Goal: Navigation & Orientation: Understand site structure

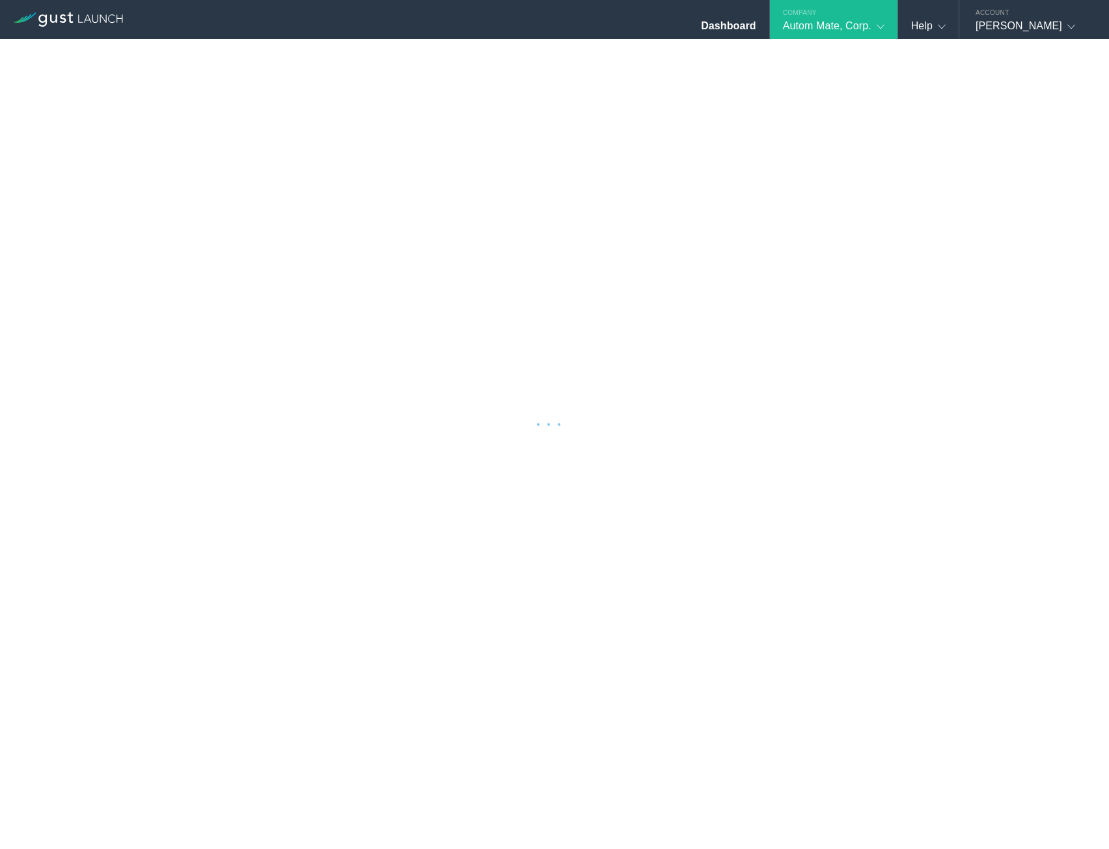
click at [616, 33] on div "Dashboard Company Autom Mate, Corp. Company Information Relationships Cap Table…" at bounding box center [690, 19] width 838 height 39
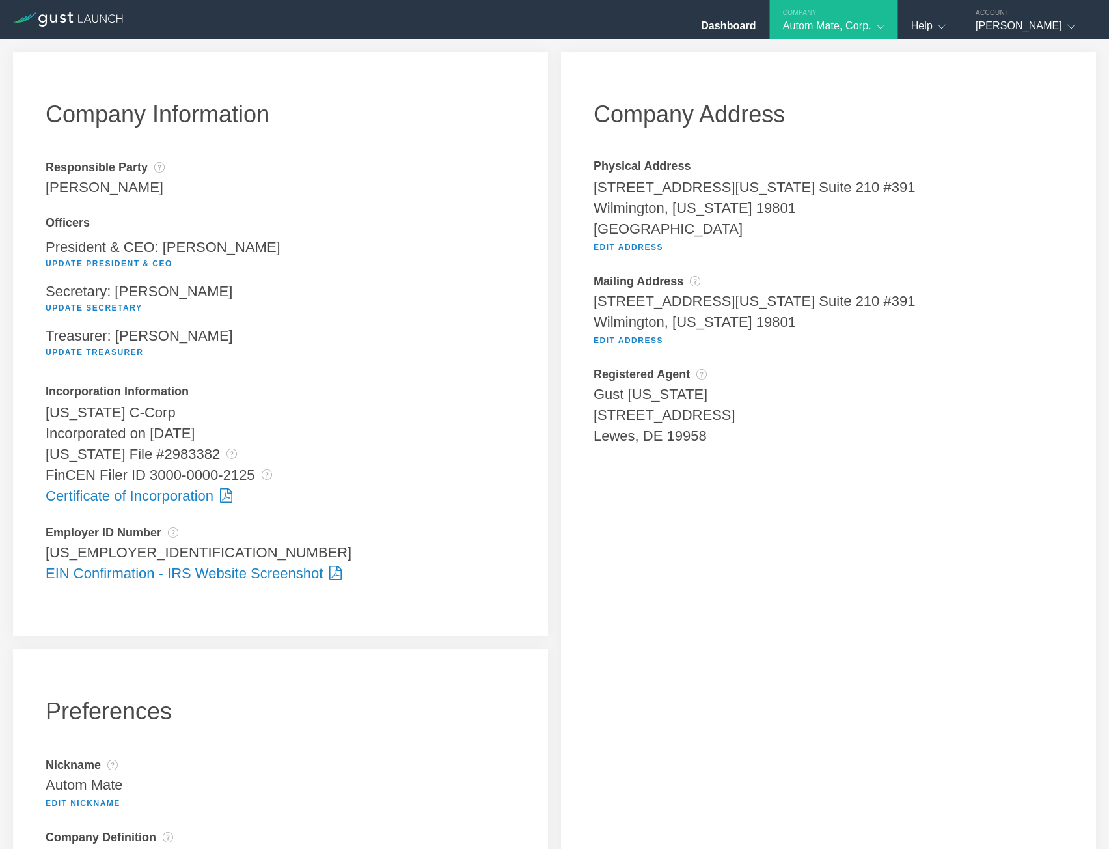
click at [614, 68] on div at bounding box center [554, 424] width 1109 height 849
click at [842, 27] on div "Autom Mate, Corp." at bounding box center [834, 30] width 102 height 20
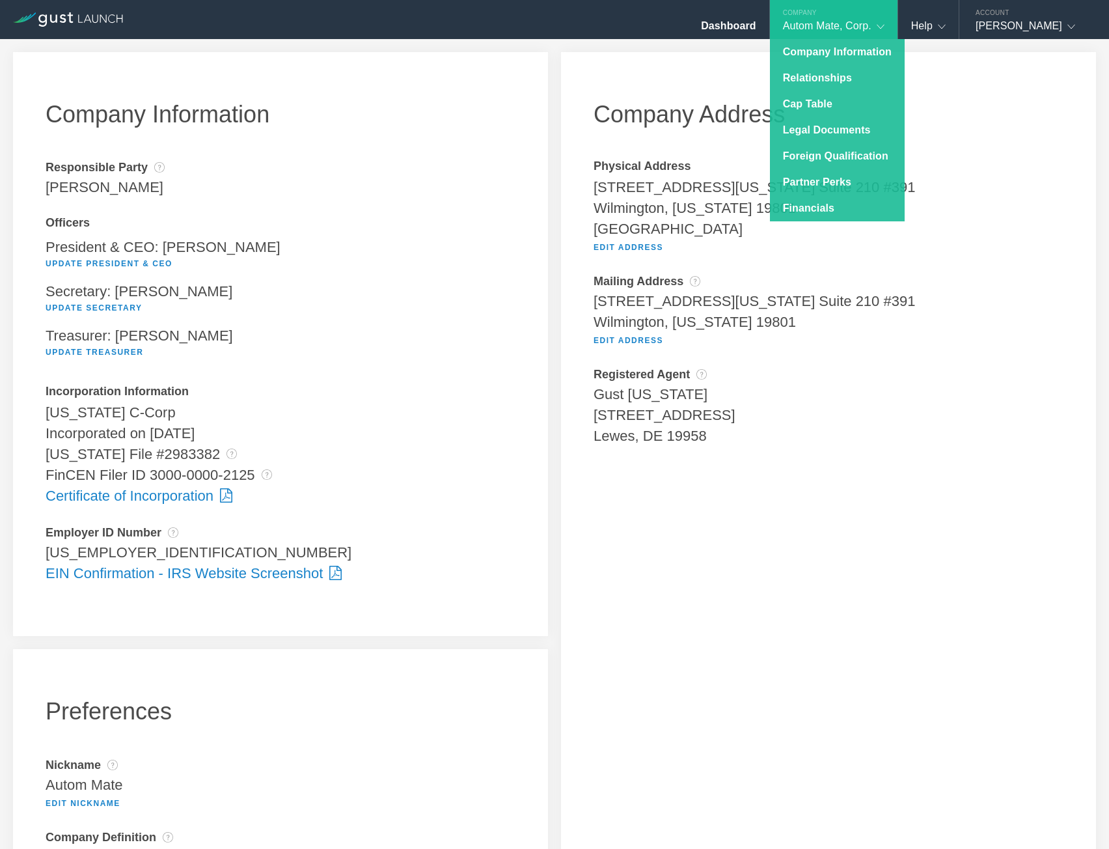
click at [620, 86] on div "Company Address Physical Address [STREET_ADDRESS][US_STATE] [STREET_ADDRESS][US…" at bounding box center [828, 493] width 535 height 883
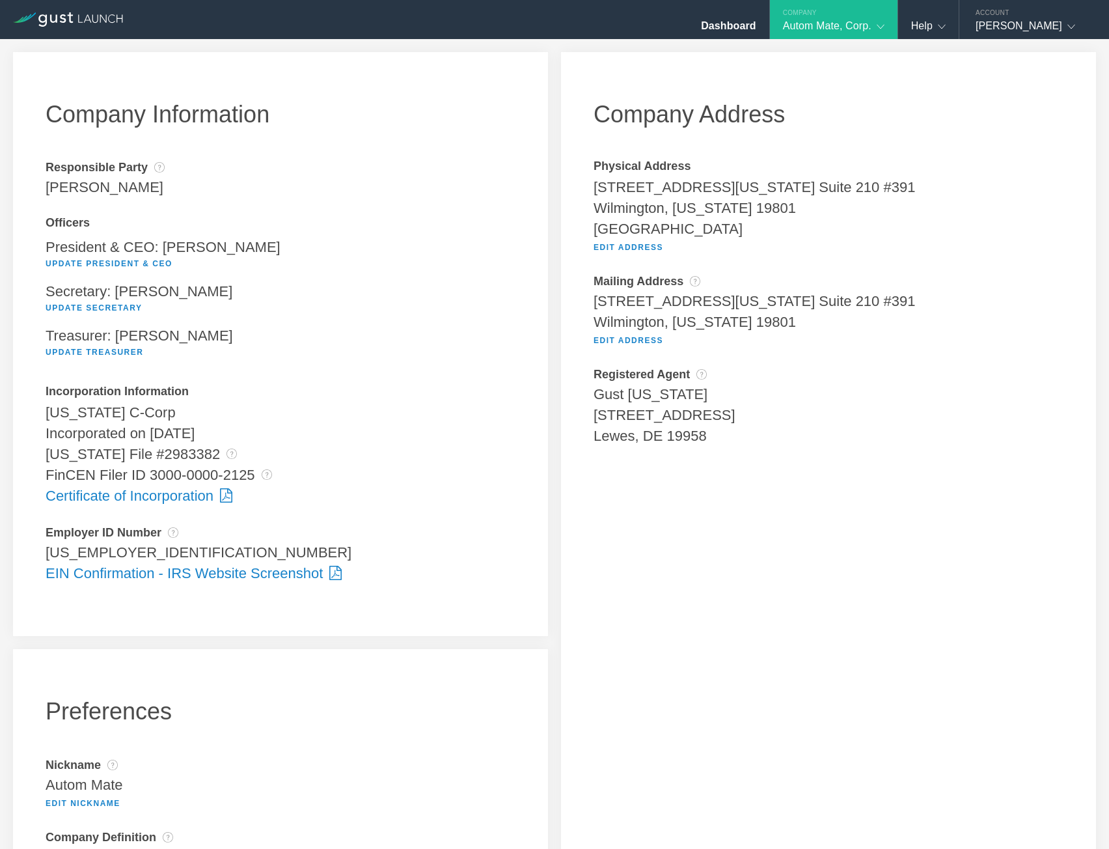
click at [547, 335] on div "Company Information Responsible Party The name of the party responsible for fil…" at bounding box center [281, 494] width 548 height 896
click at [839, 16] on div "Company" at bounding box center [834, 10] width 128 height 20
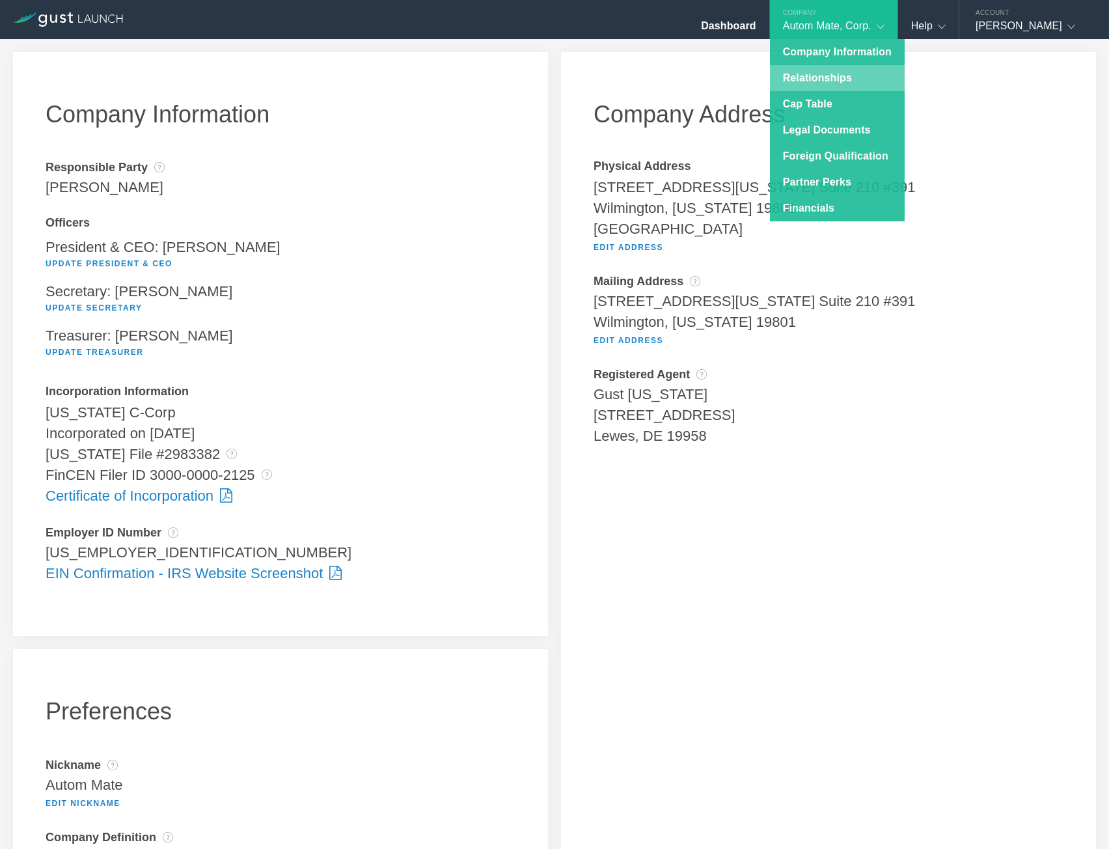
click at [825, 72] on link "Relationships" at bounding box center [837, 78] width 135 height 26
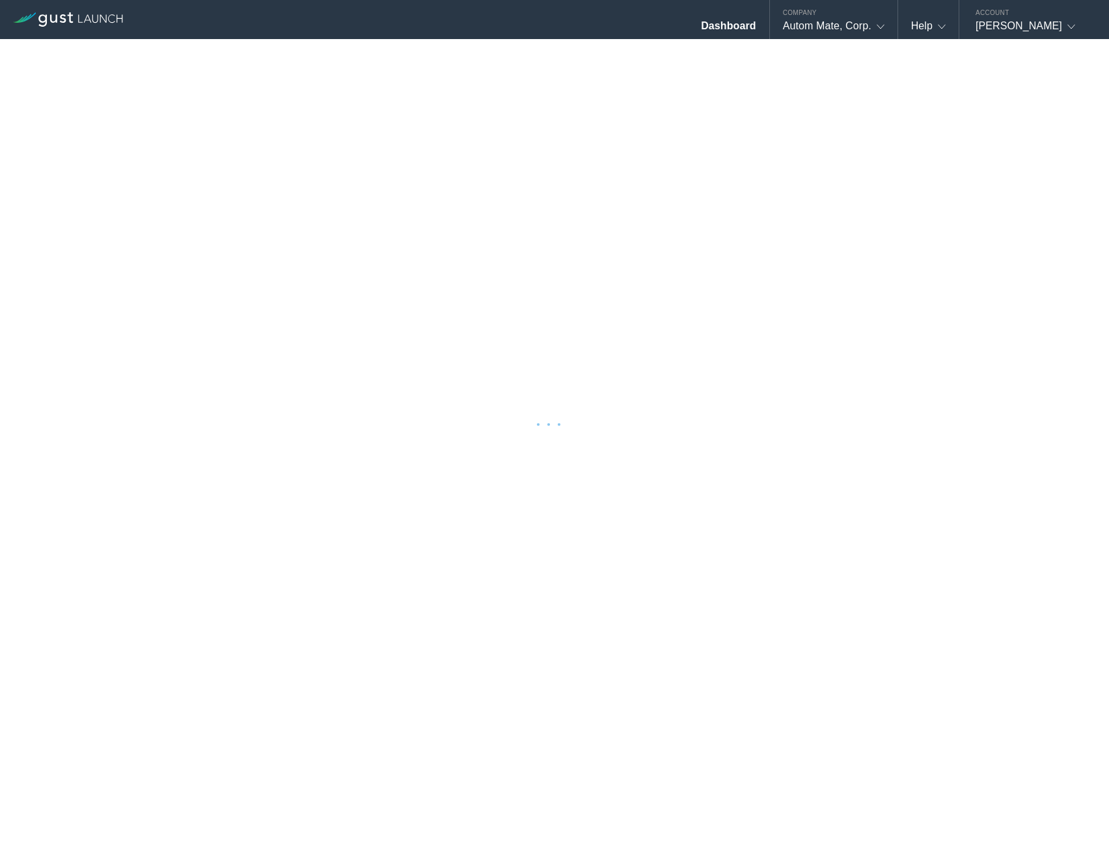
click at [628, 62] on div at bounding box center [554, 424] width 1109 height 849
click at [558, 52] on div at bounding box center [554, 424] width 1109 height 849
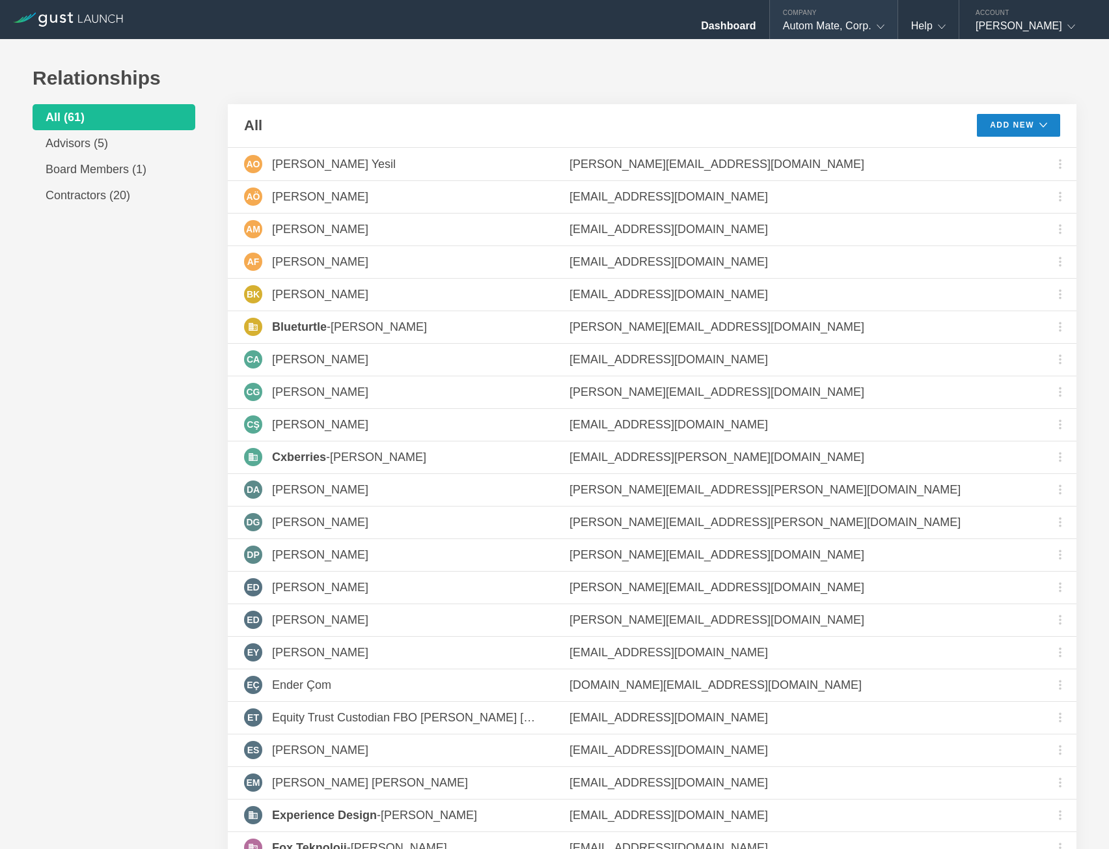
click at [809, 21] on div "Autom Mate, Corp." at bounding box center [834, 30] width 102 height 20
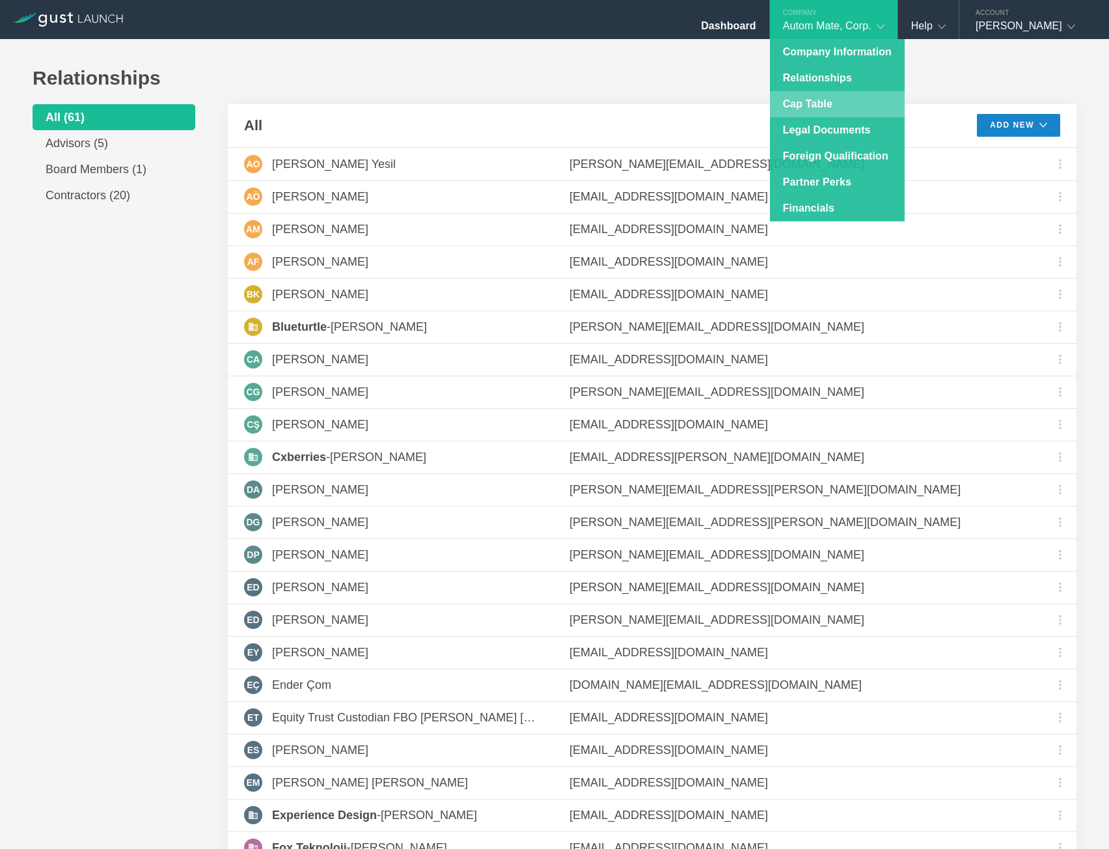
click at [825, 101] on link "Cap Table" at bounding box center [837, 104] width 135 height 26
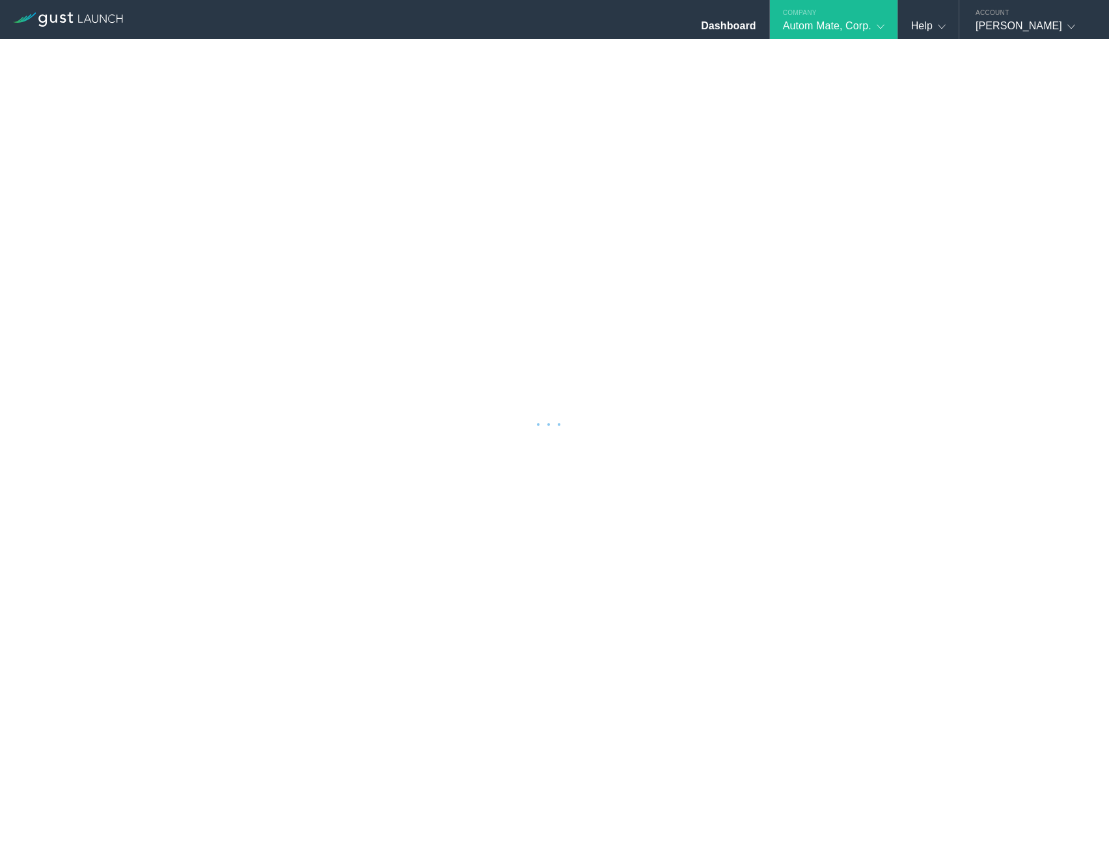
click at [746, 55] on div at bounding box center [554, 424] width 1109 height 849
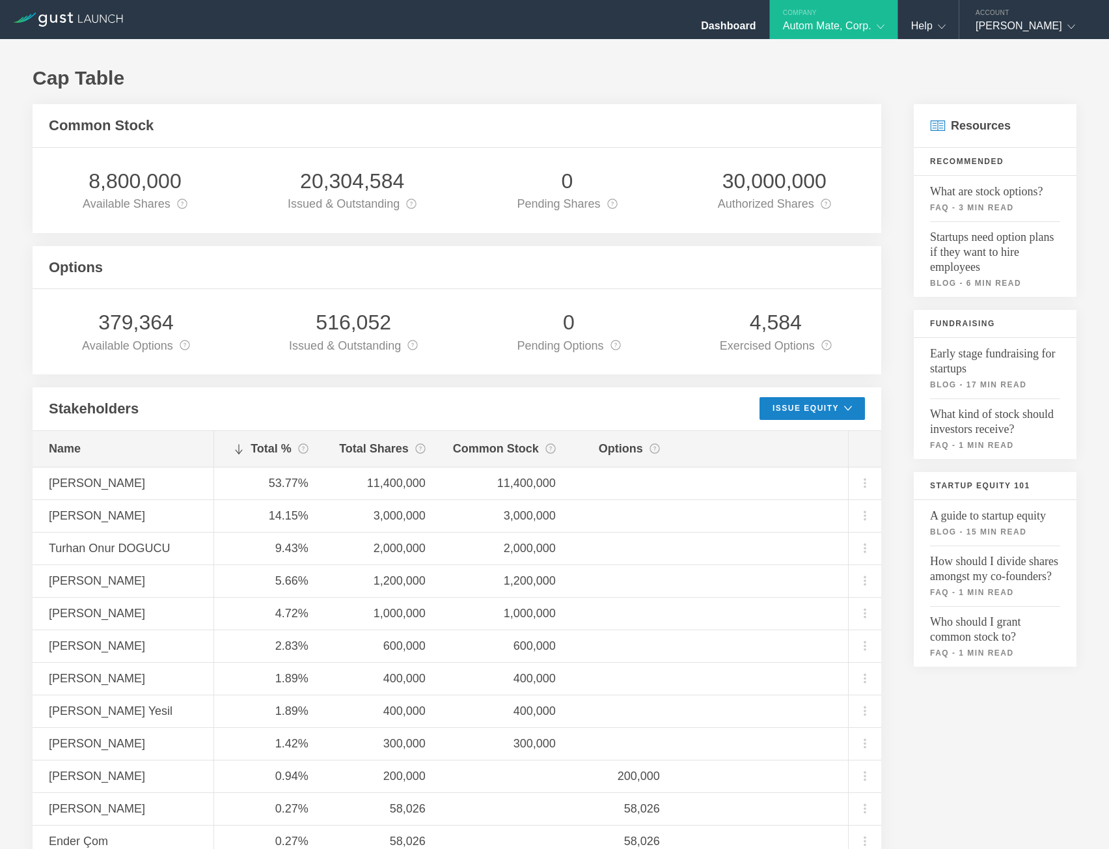
click at [773, 57] on div at bounding box center [554, 424] width 1109 height 849
click at [812, 83] on h1 "Cap Table" at bounding box center [555, 78] width 1044 height 26
click at [814, 86] on h1 "Cap Table" at bounding box center [555, 78] width 1044 height 26
click at [827, 66] on h1 "Cap Table" at bounding box center [555, 78] width 1044 height 26
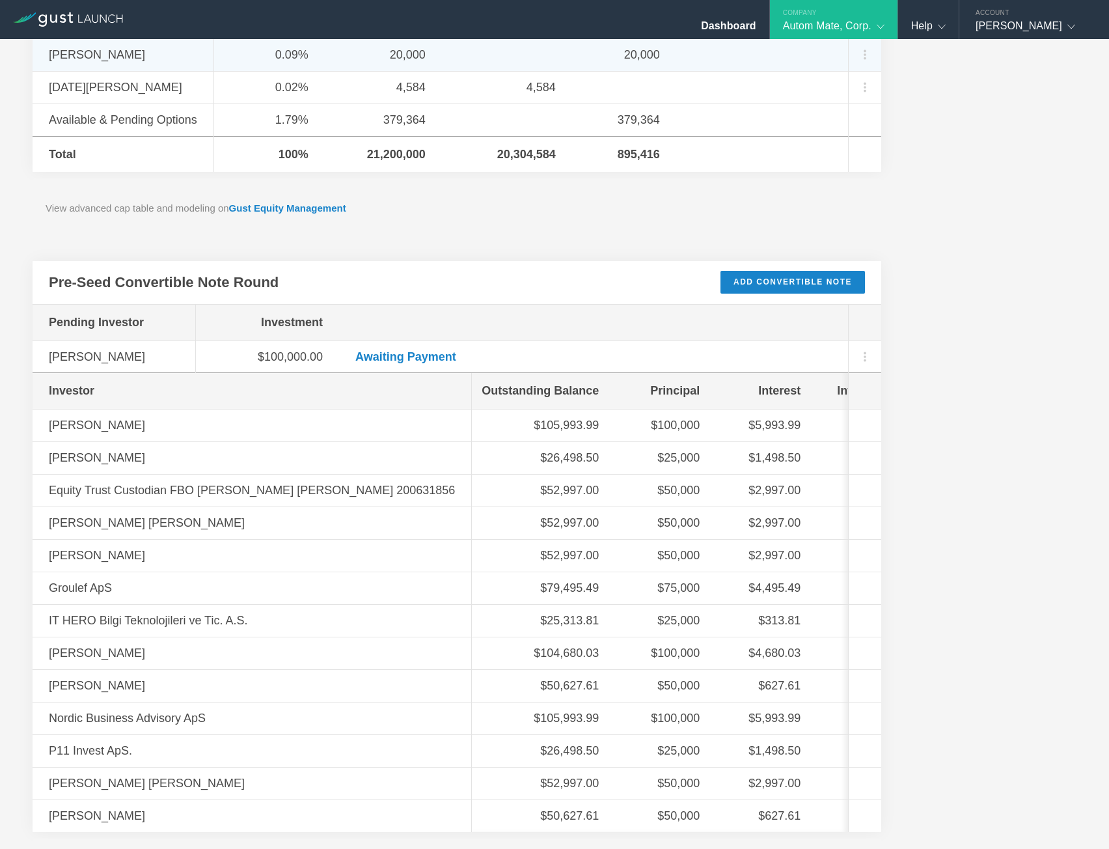
scroll to position [1041, 0]
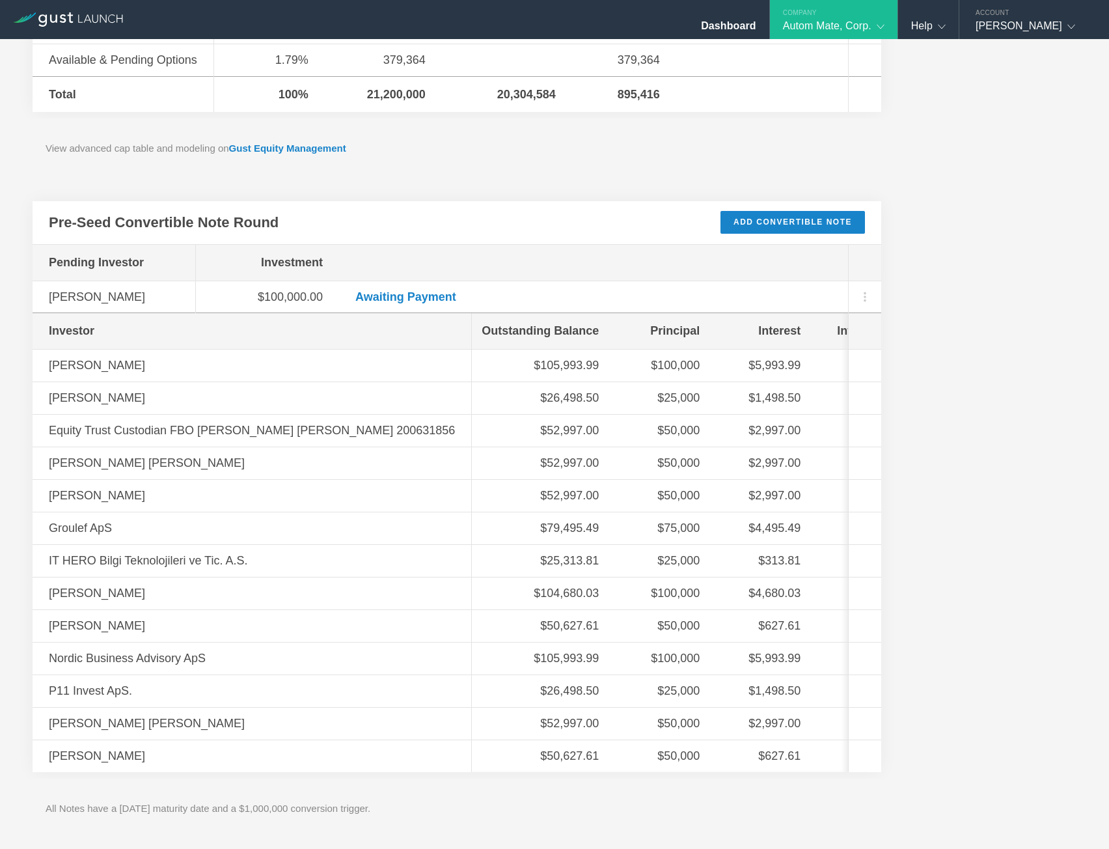
drag, startPoint x: 955, startPoint y: 551, endPoint x: 903, endPoint y: 322, distance: 235.1
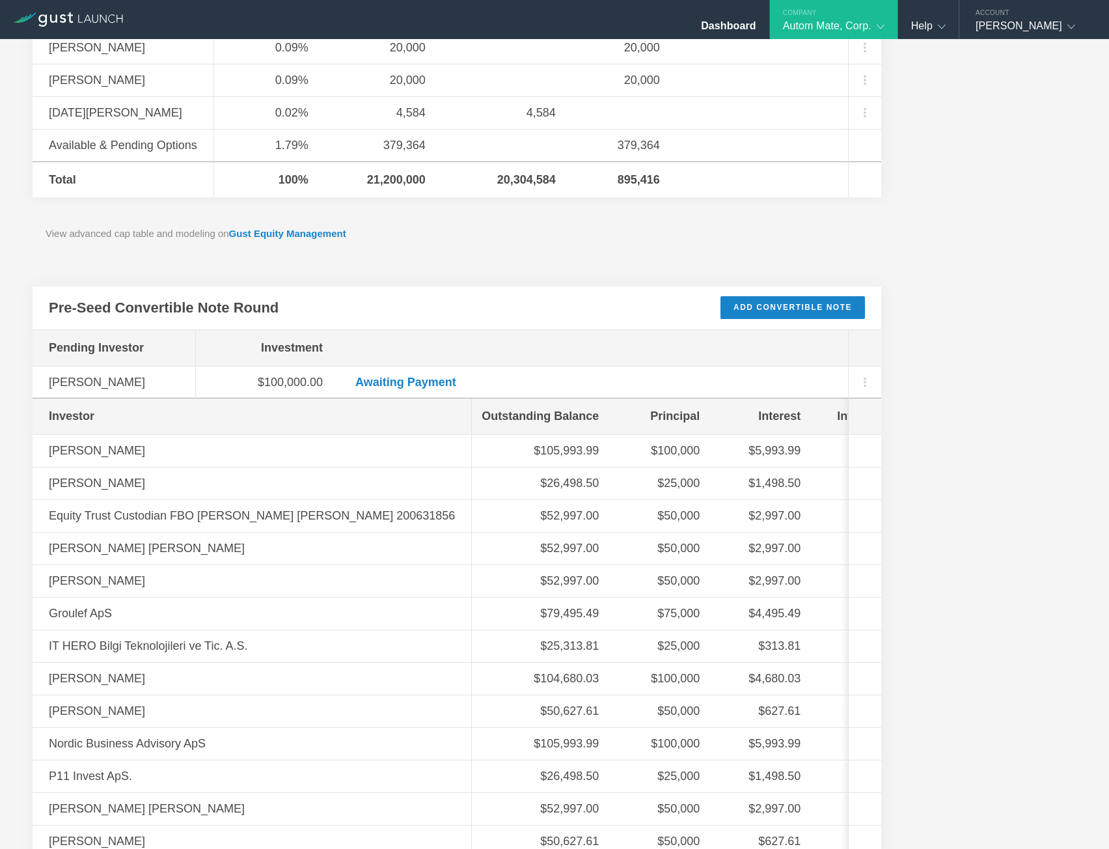
scroll to position [0, 0]
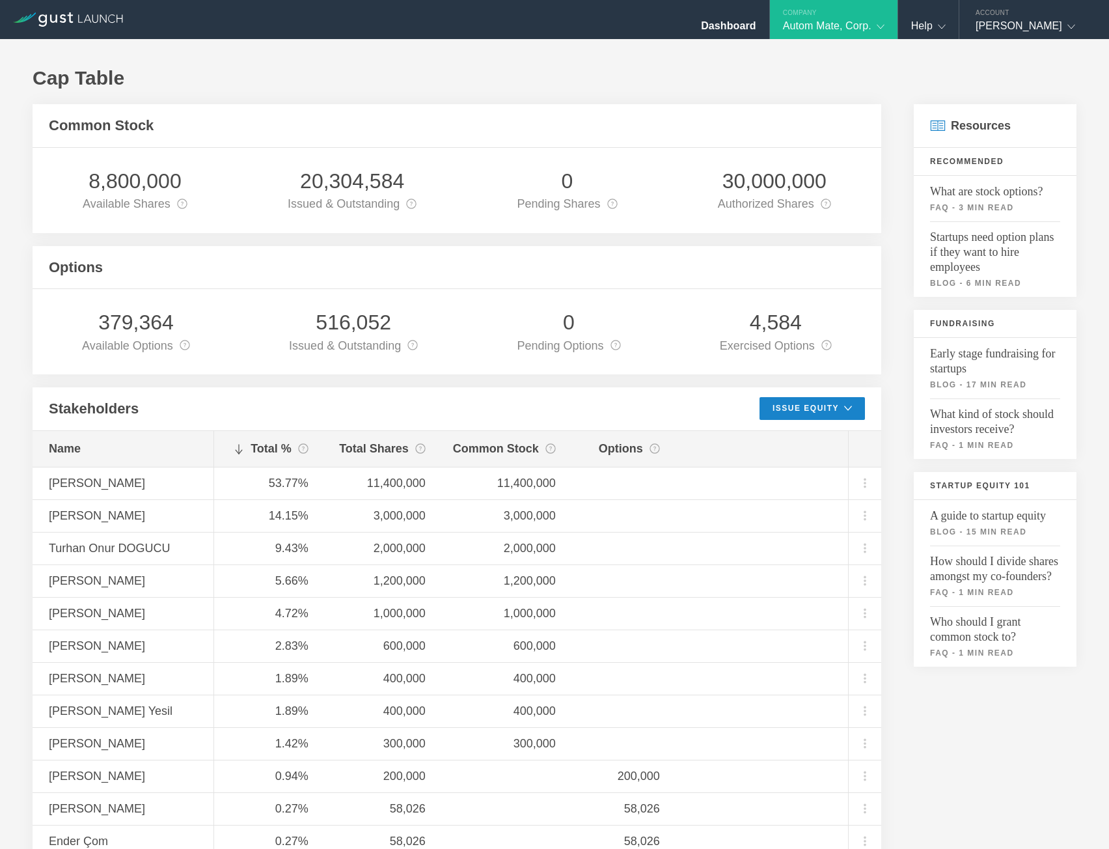
click at [847, 10] on div "Company" at bounding box center [834, 10] width 128 height 20
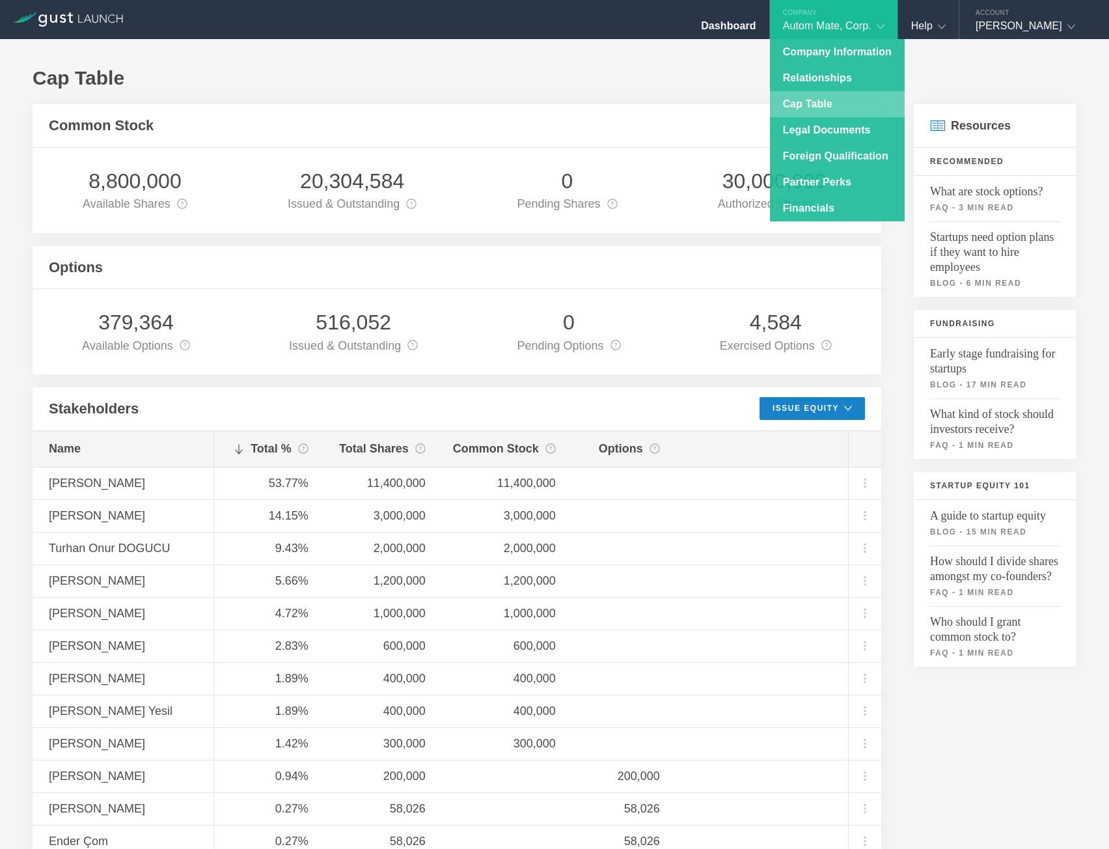
click at [831, 103] on link "Cap Table" at bounding box center [837, 104] width 135 height 26
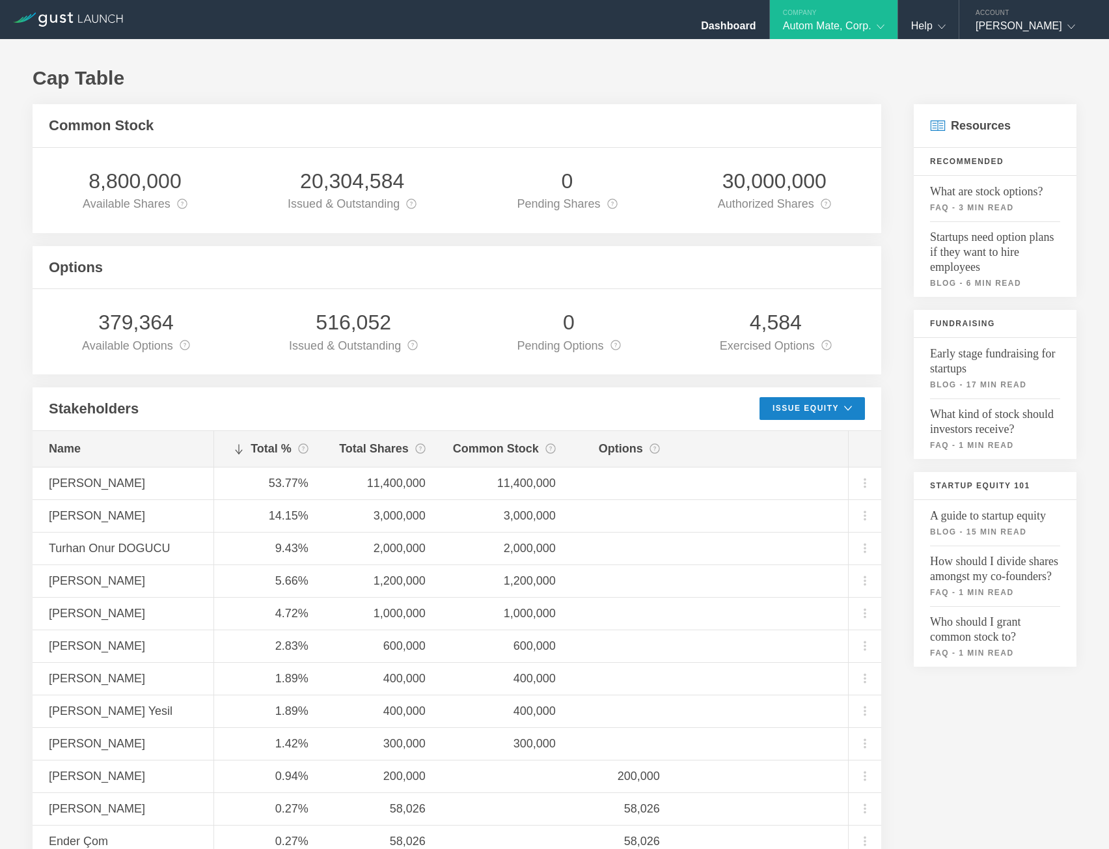
click at [552, 76] on h1 "Cap Table" at bounding box center [555, 78] width 1044 height 26
click at [833, 23] on div "Autom Mate, Corp." at bounding box center [834, 30] width 102 height 20
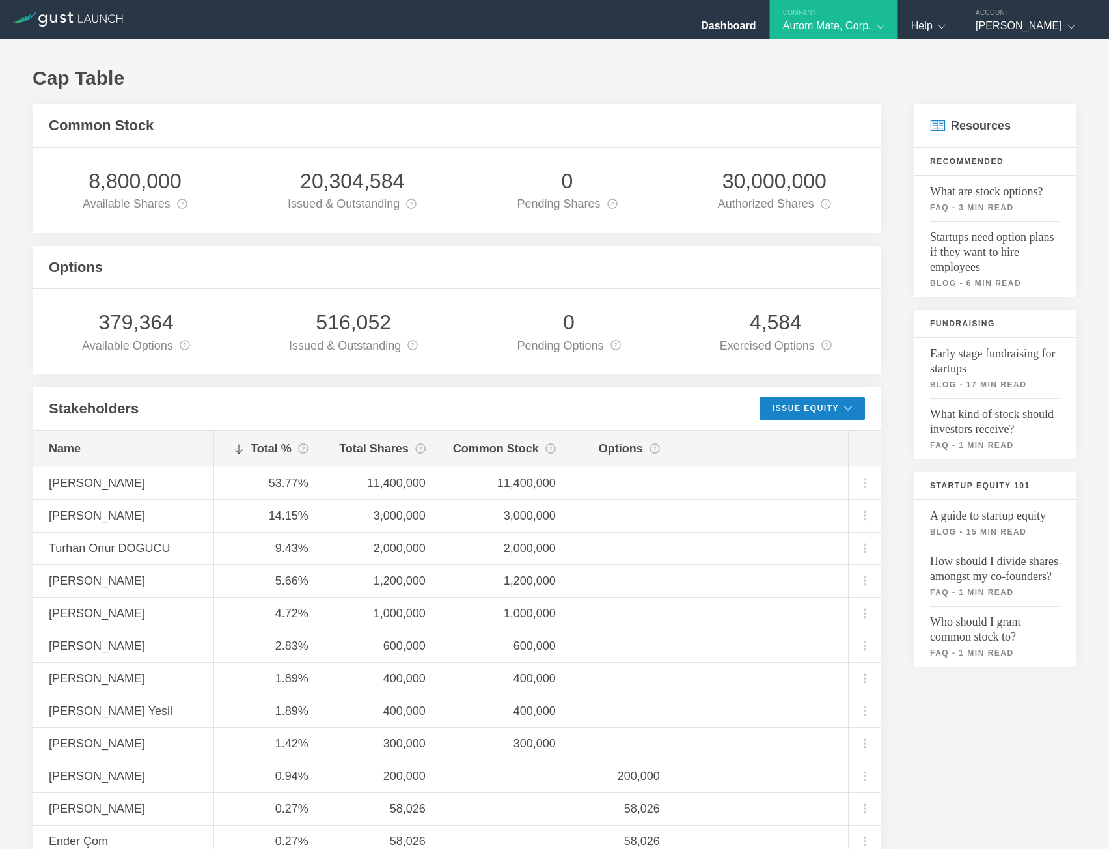
click at [651, 71] on h1 "Cap Table" at bounding box center [555, 78] width 1044 height 26
click at [648, 77] on h1 "Cap Table" at bounding box center [555, 78] width 1044 height 26
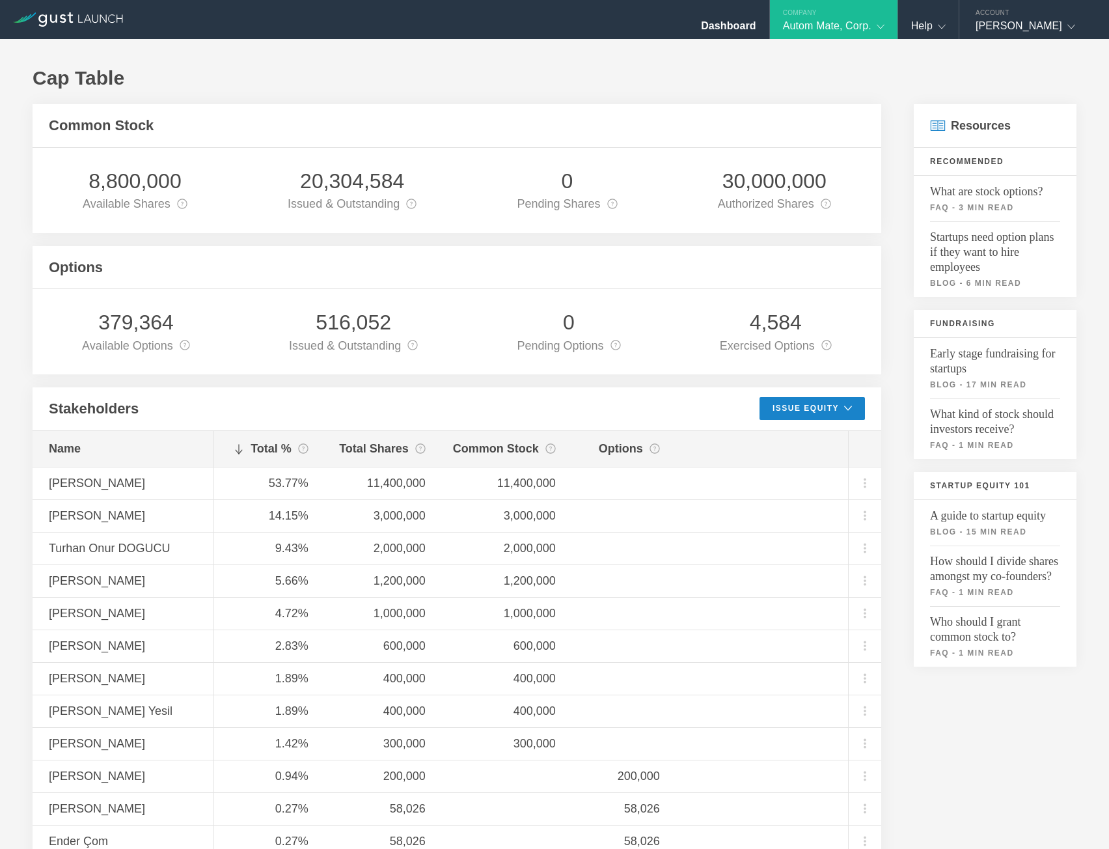
click at [648, 77] on h1 "Cap Table" at bounding box center [555, 78] width 1044 height 26
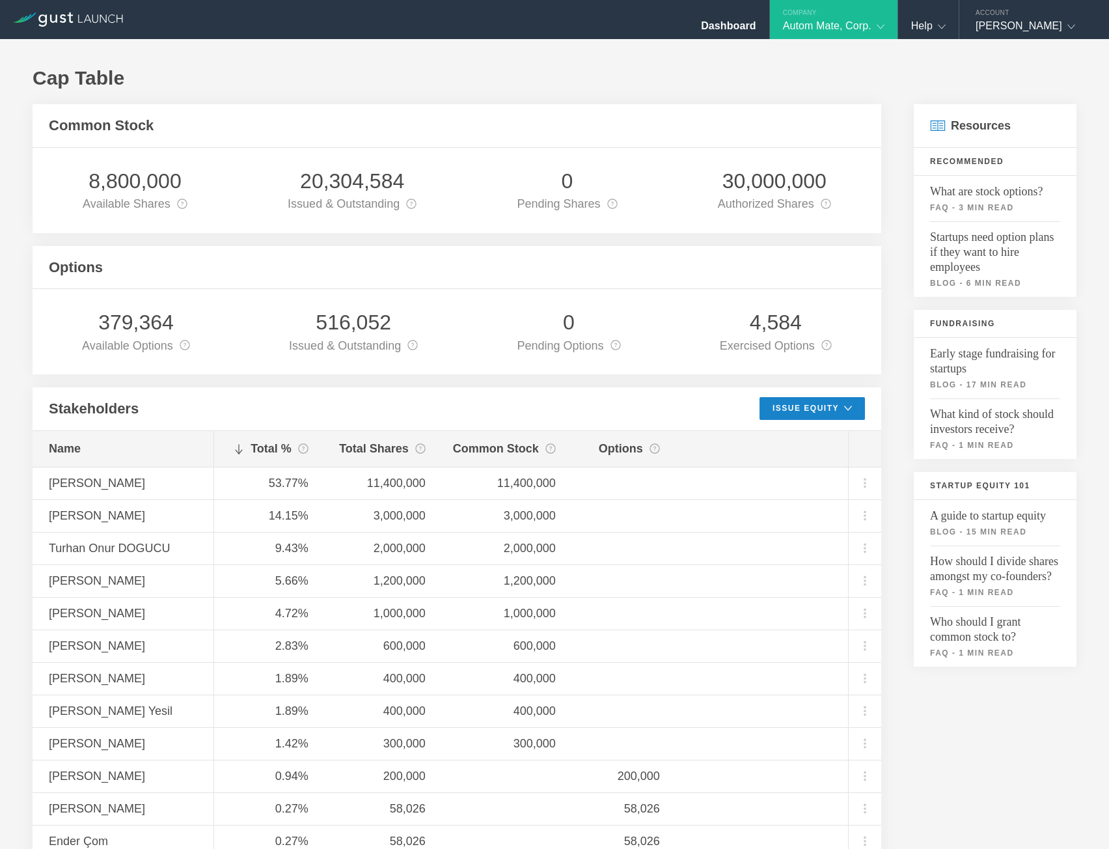
click at [648, 77] on h1 "Cap Table" at bounding box center [555, 78] width 1044 height 26
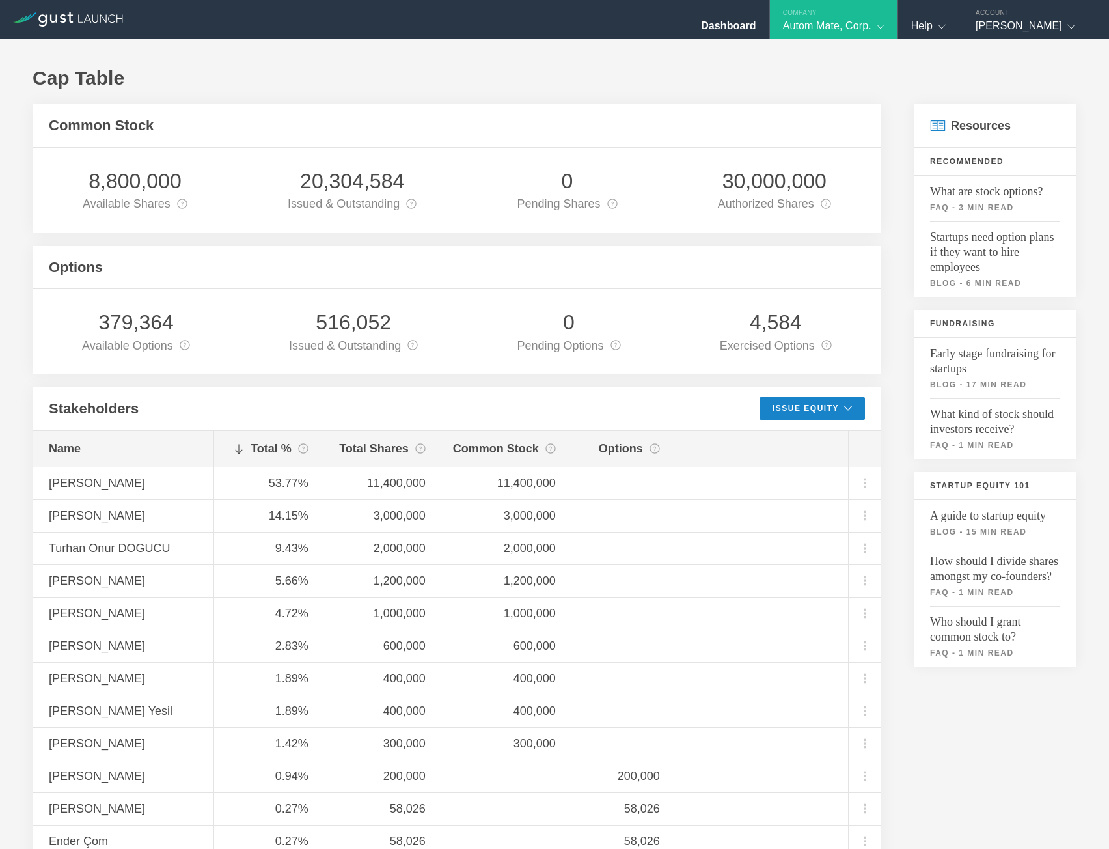
click at [648, 77] on h1 "Cap Table" at bounding box center [555, 78] width 1044 height 26
click at [657, 84] on h1 "Cap Table" at bounding box center [555, 78] width 1044 height 26
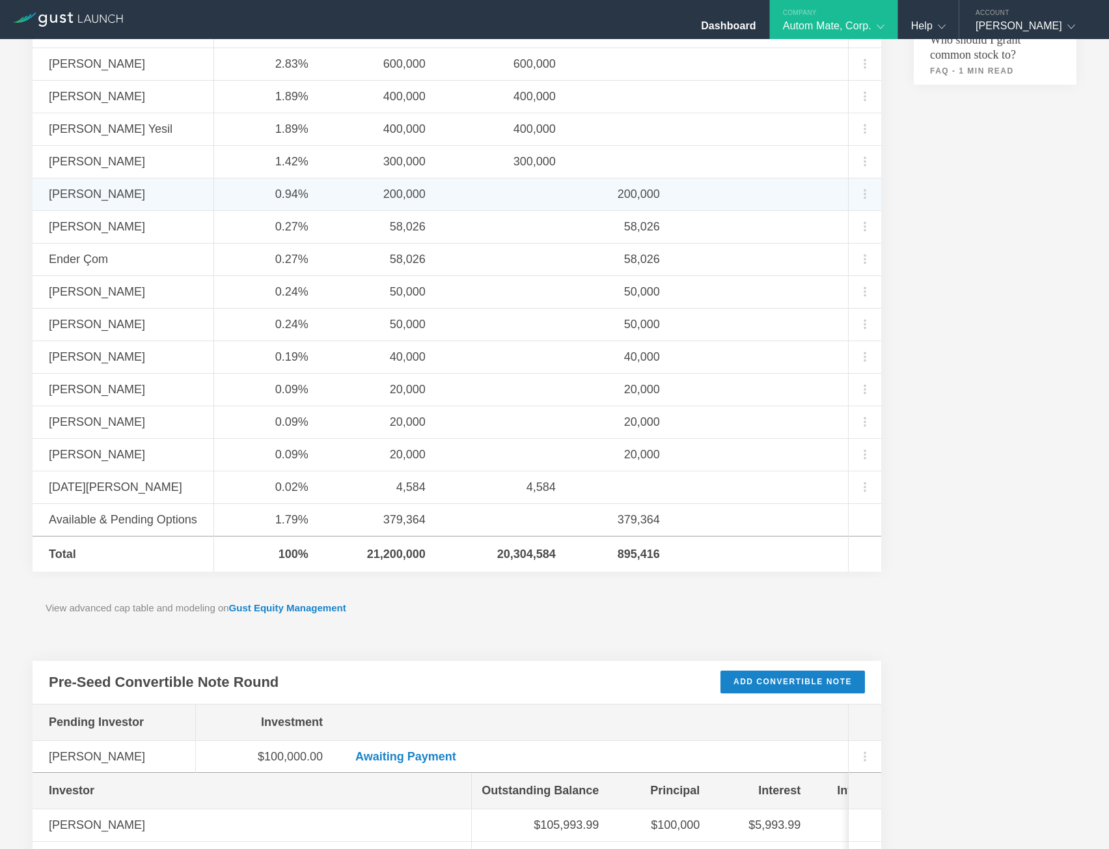
scroll to position [1041, 0]
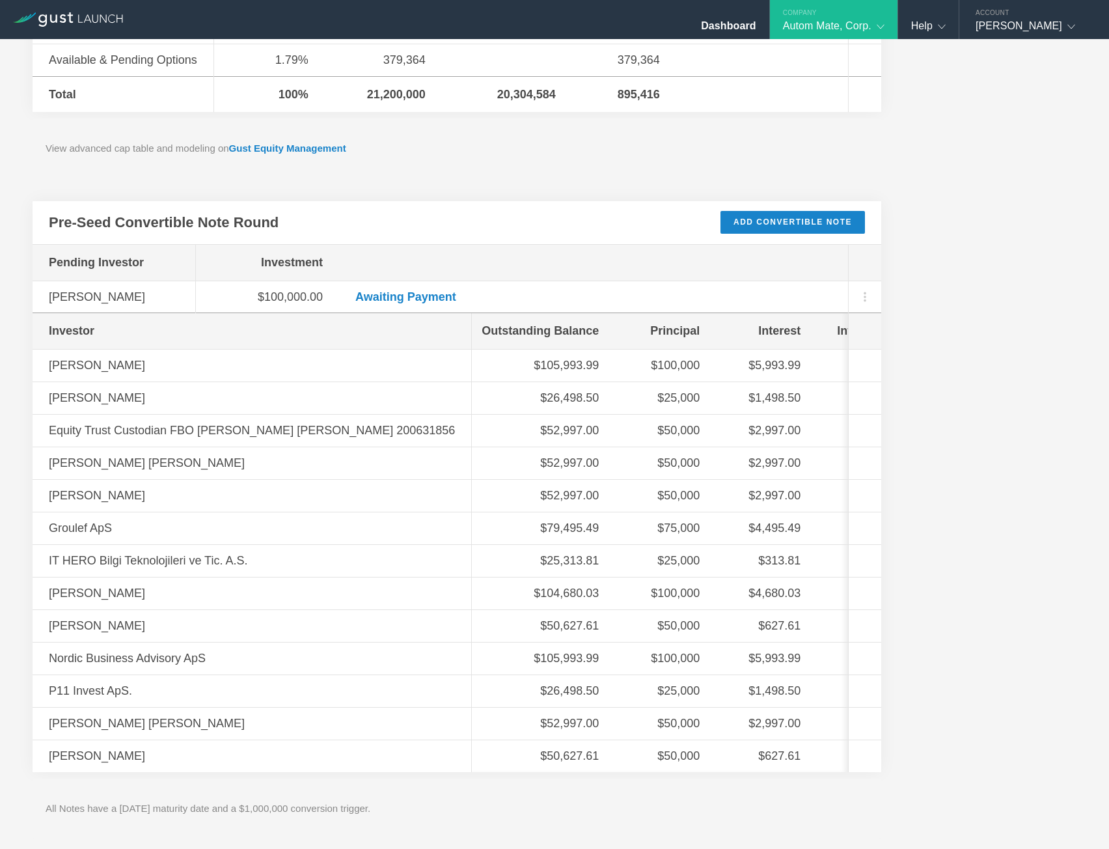
click at [597, 225] on div "Pre-Seed Convertible Note Round Add Convertible Note" at bounding box center [457, 223] width 849 height 44
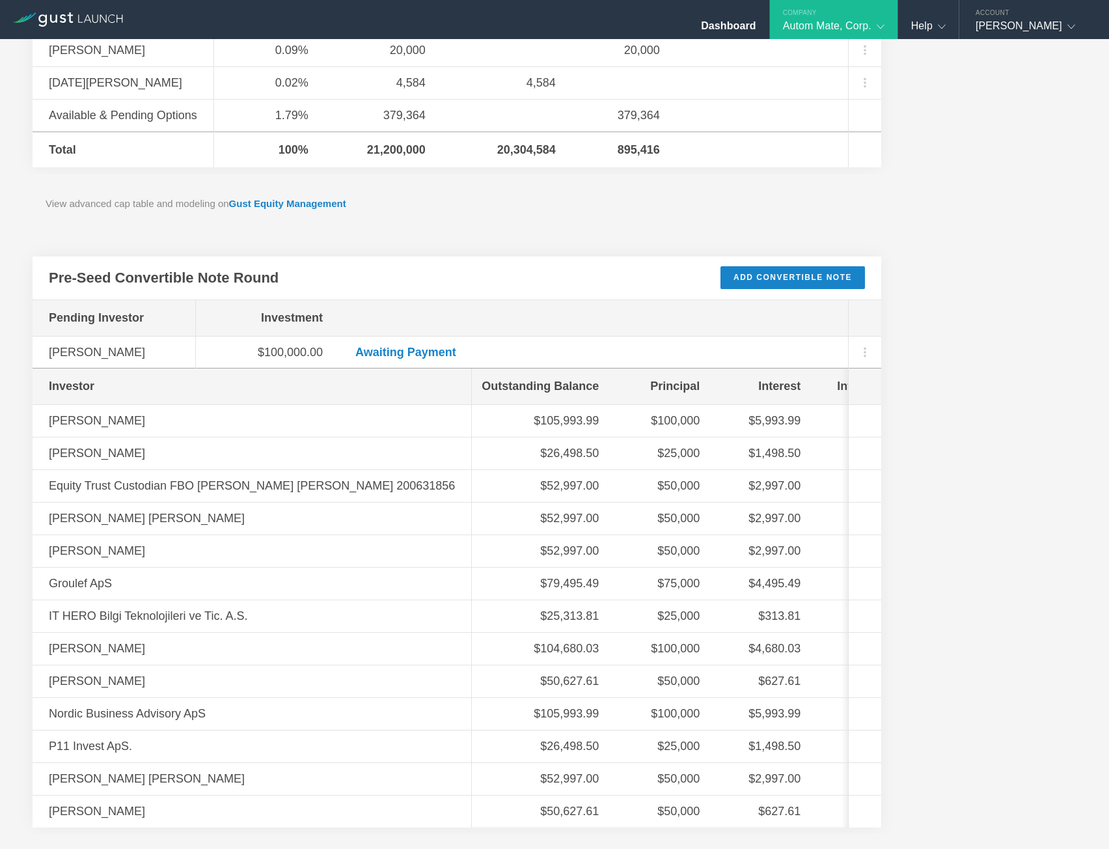
scroll to position [0, 0]
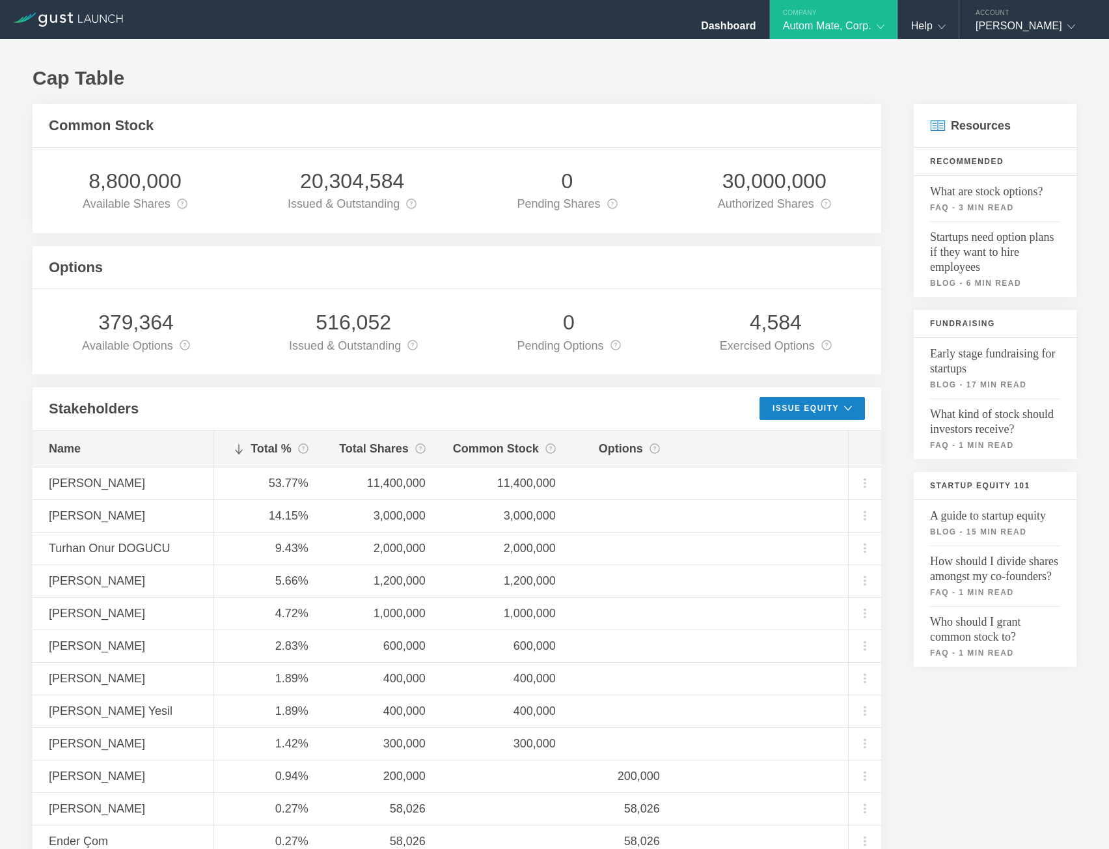
click at [846, 32] on div "Autom Mate, Corp." at bounding box center [834, 30] width 102 height 20
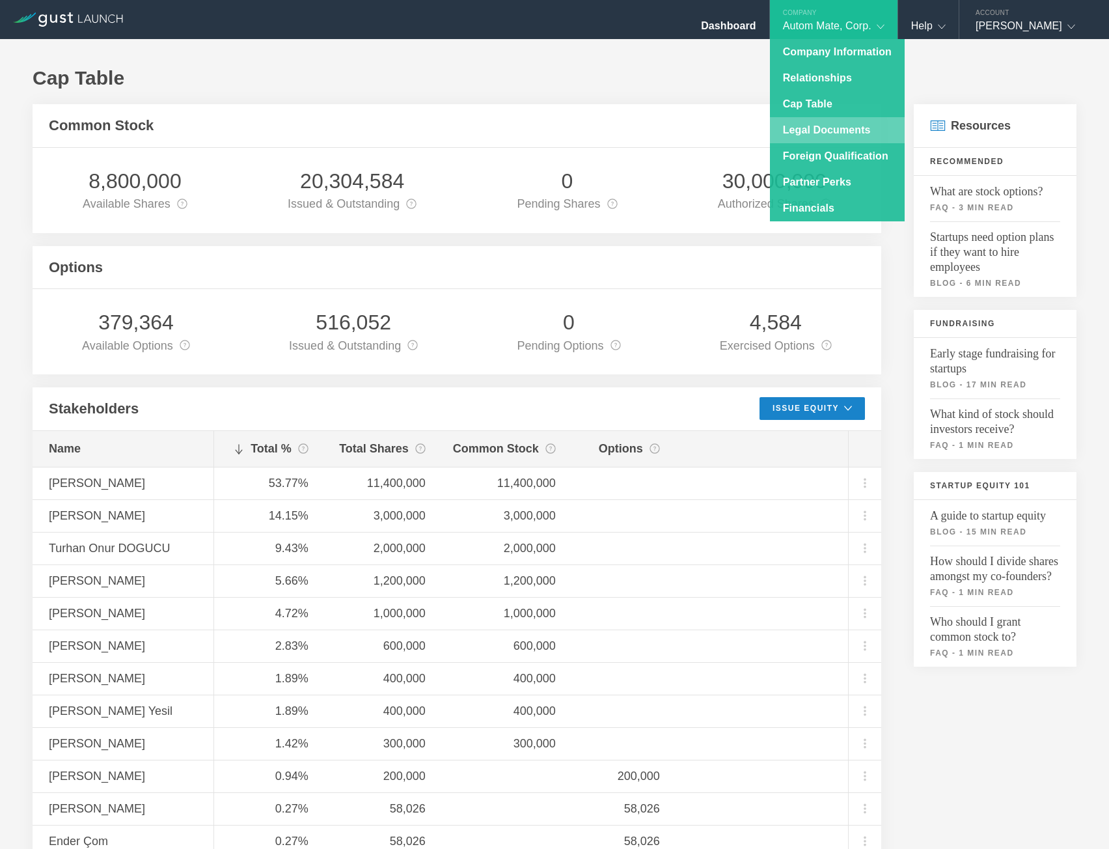
click at [830, 130] on link "Legal Documents" at bounding box center [837, 130] width 135 height 26
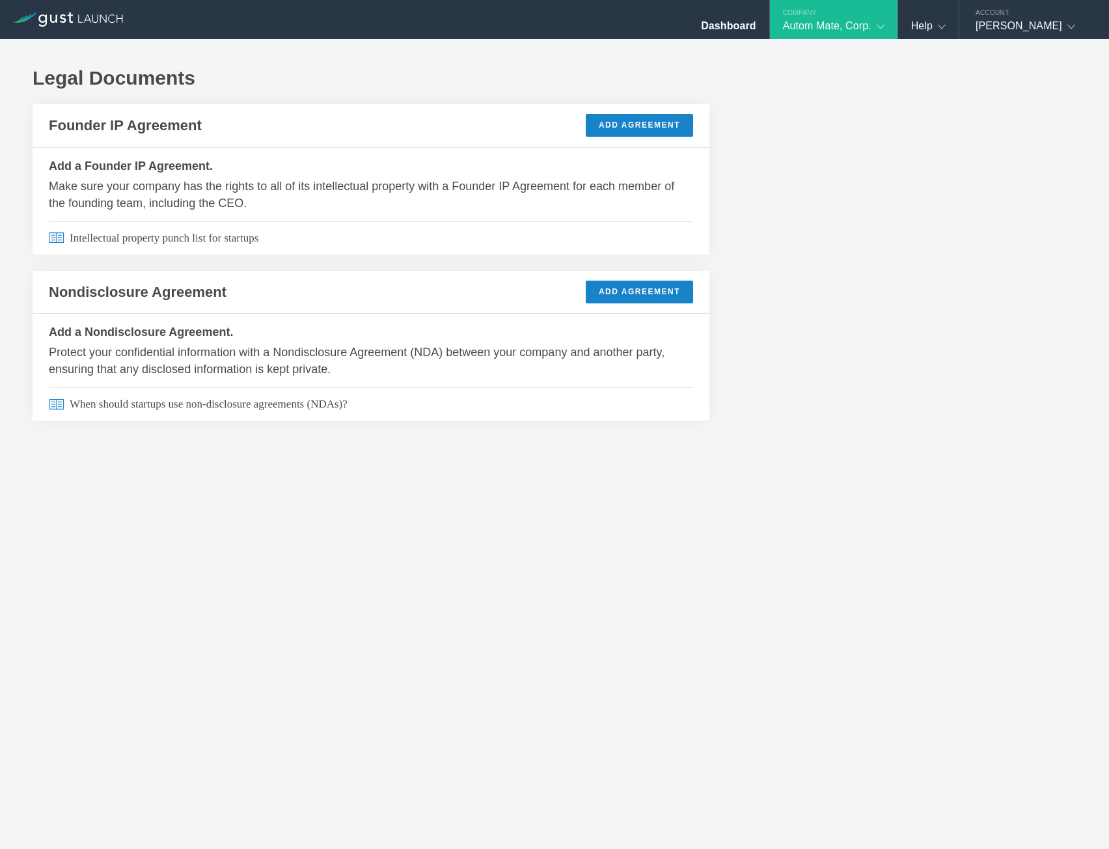
click at [771, 66] on h1 "Legal Documents" at bounding box center [555, 78] width 1044 height 26
click at [778, 300] on div "Legal Documents Founder IP Agreement Add Agreement Add a Founder IP Agreement. …" at bounding box center [554, 254] width 1109 height 430
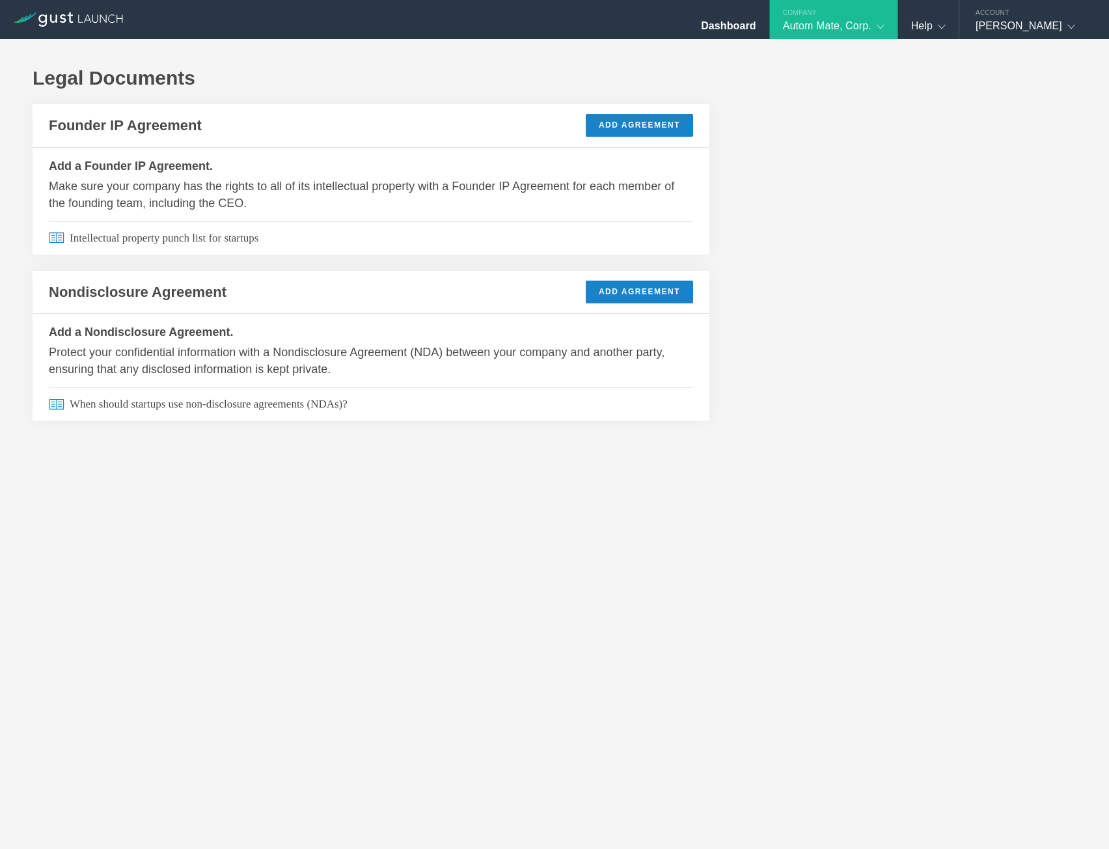
click at [778, 300] on div "Legal Documents Founder IP Agreement Add Agreement Add a Founder IP Agreement. …" at bounding box center [554, 254] width 1109 height 430
drag, startPoint x: 454, startPoint y: 78, endPoint x: 590, endPoint y: 77, distance: 136.0
click at [458, 78] on h1 "Legal Documents" at bounding box center [555, 78] width 1044 height 26
click at [847, 28] on div "Autom Mate, Corp." at bounding box center [834, 30] width 102 height 20
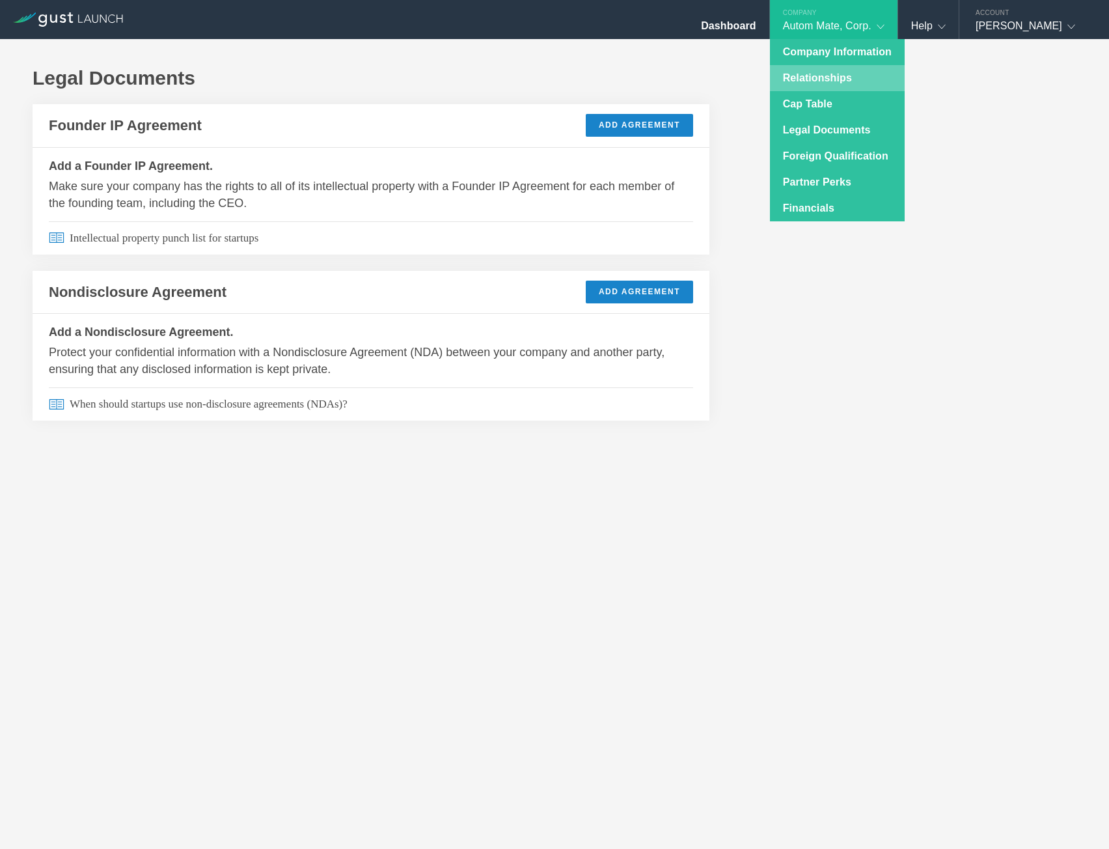
click at [828, 77] on link "Relationships" at bounding box center [837, 78] width 135 height 26
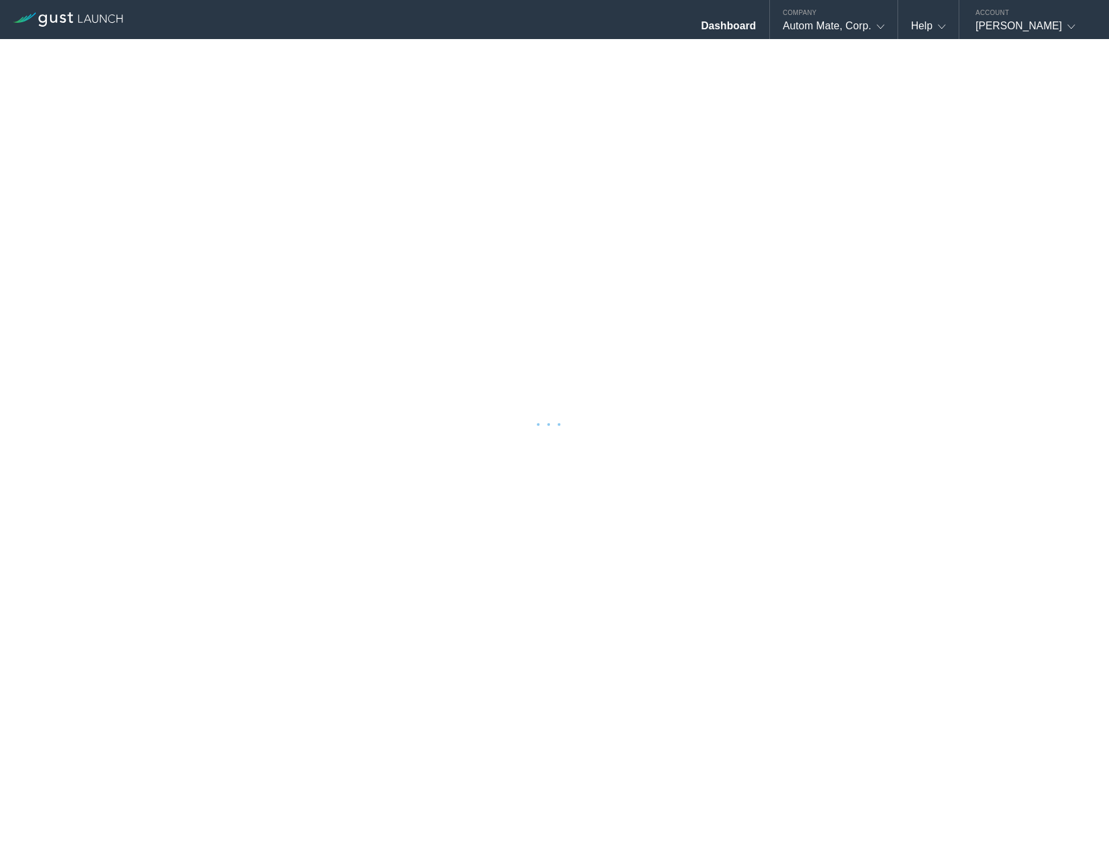
click at [735, 60] on div at bounding box center [554, 424] width 1109 height 849
click at [446, 51] on div at bounding box center [554, 424] width 1109 height 849
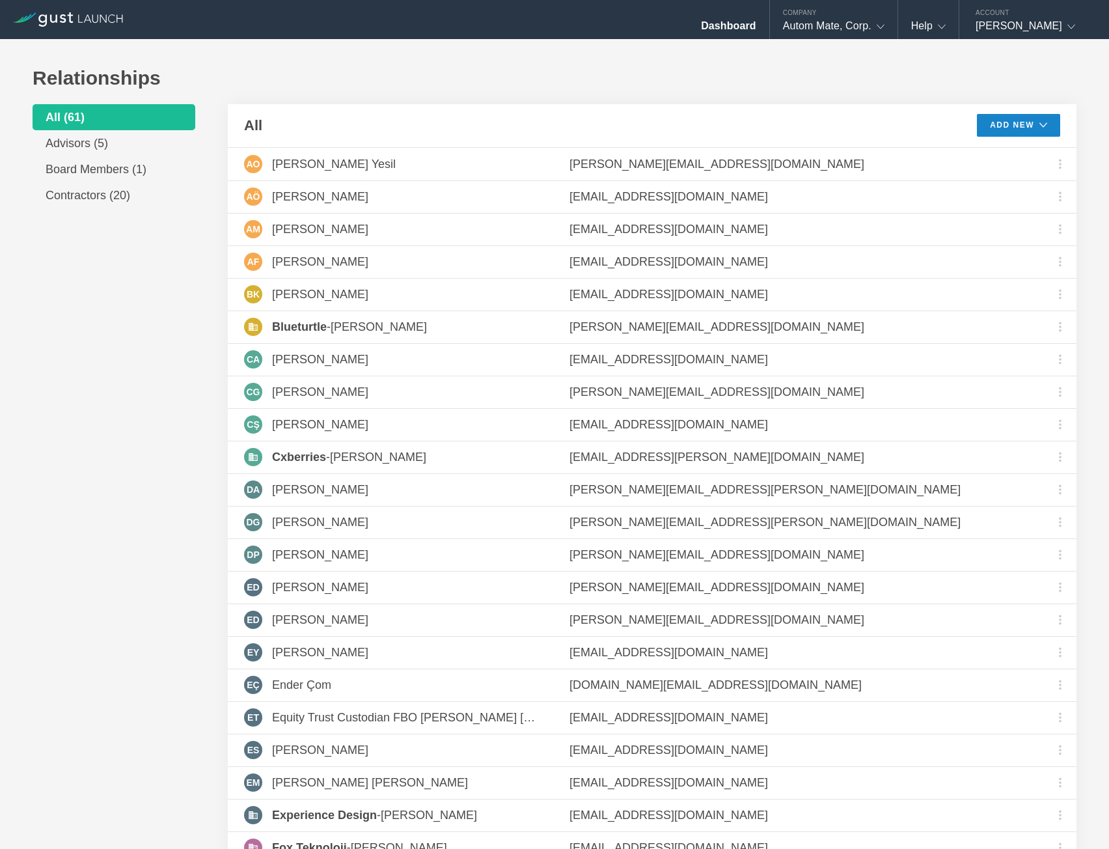
drag, startPoint x: 446, startPoint y: 51, endPoint x: 483, endPoint y: 58, distance: 37.1
click at [832, 34] on div "Autom Mate, Corp." at bounding box center [834, 30] width 102 height 20
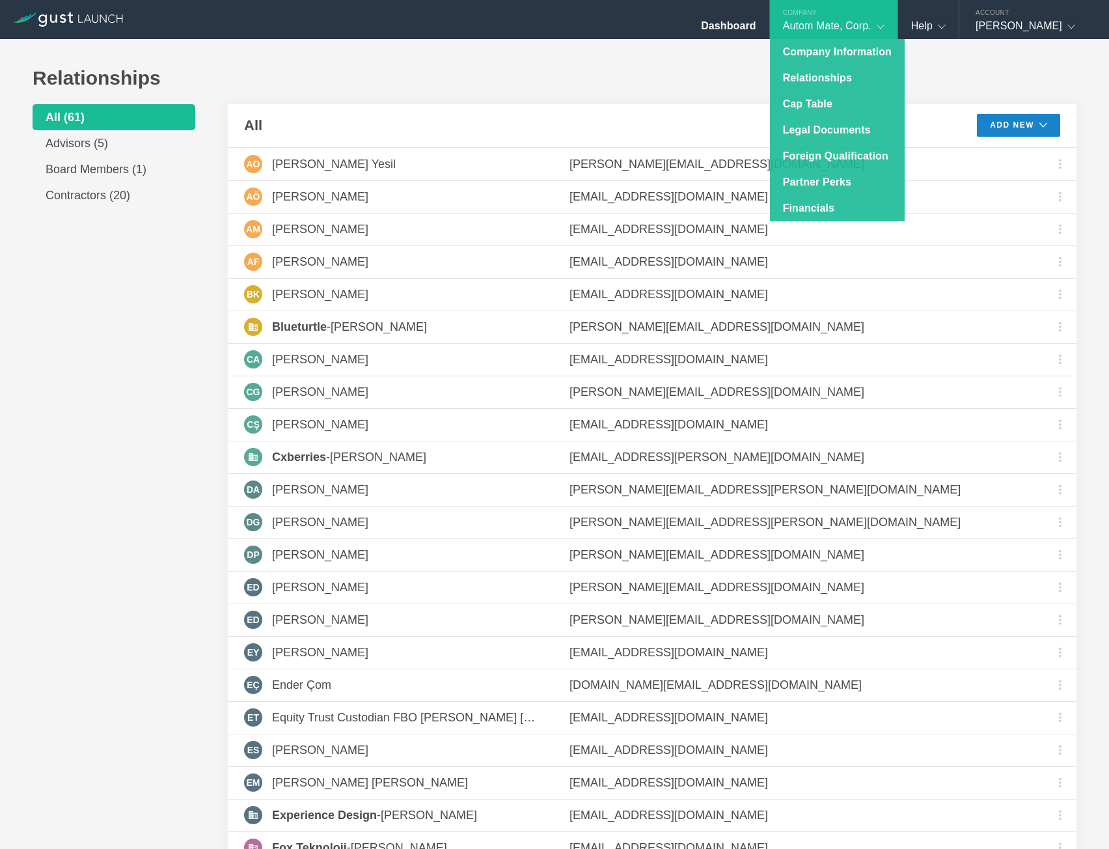
drag, startPoint x: 553, startPoint y: 67, endPoint x: 458, endPoint y: 67, distance: 95.0
click at [547, 68] on h1 "Relationships" at bounding box center [555, 78] width 1044 height 26
